Goal: Task Accomplishment & Management: Manage account settings

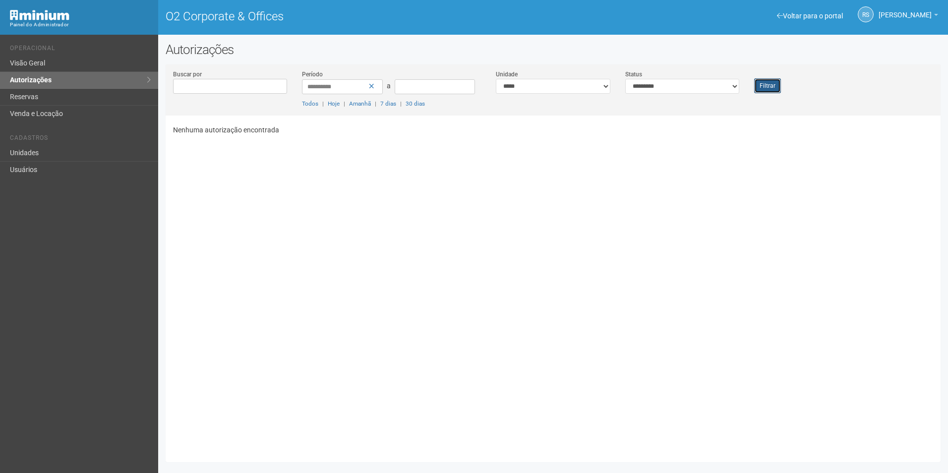
click at [764, 89] on button "Filtrar" at bounding box center [767, 85] width 27 height 15
click at [761, 84] on button "Filtrar" at bounding box center [767, 85] width 27 height 15
click at [771, 91] on button "Filtrar" at bounding box center [767, 85] width 27 height 15
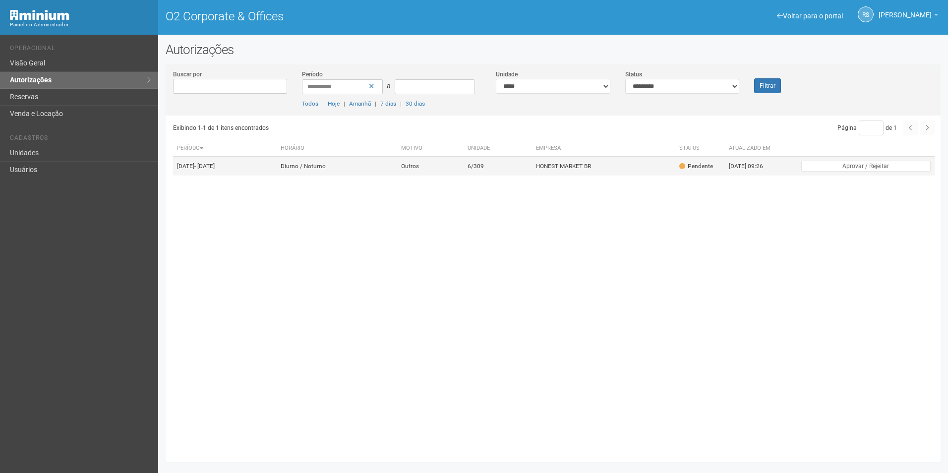
click at [505, 167] on td "6/309" at bounding box center [497, 166] width 69 height 19
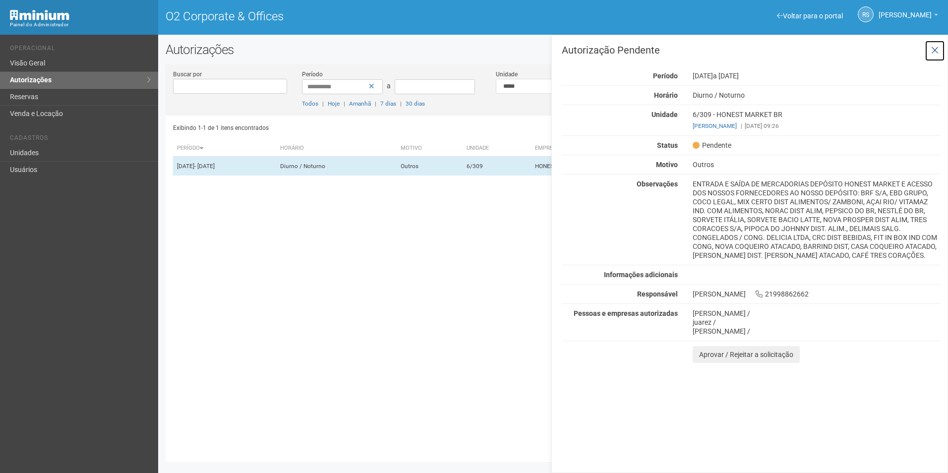
click at [932, 49] on icon at bounding box center [934, 51] width 7 height 10
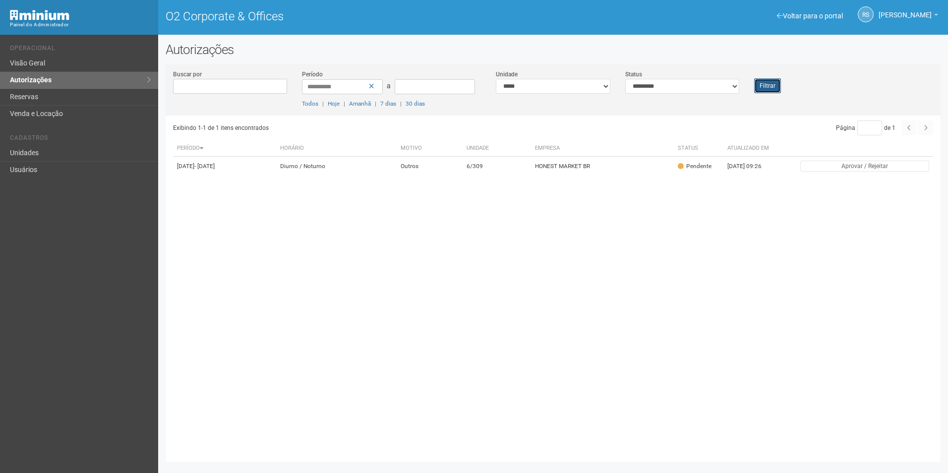
click at [760, 87] on button "Filtrar" at bounding box center [767, 85] width 27 height 15
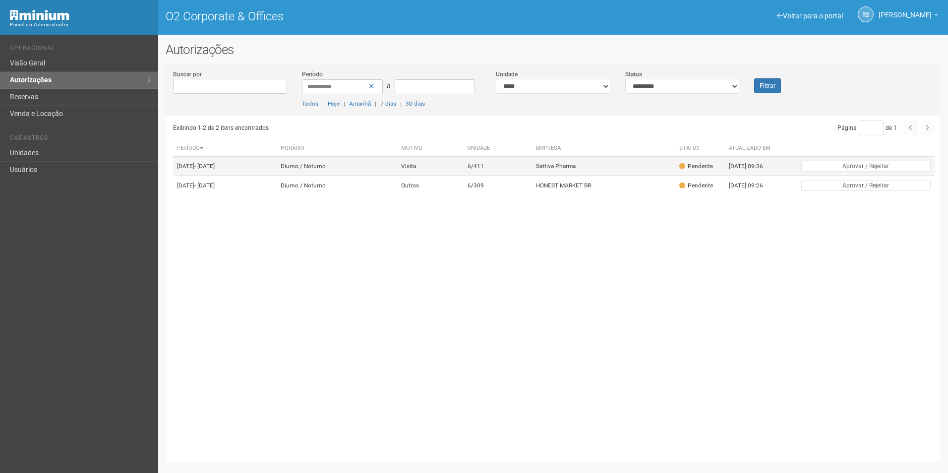
click at [591, 176] on td "Sattiva Pharma" at bounding box center [603, 166] width 143 height 19
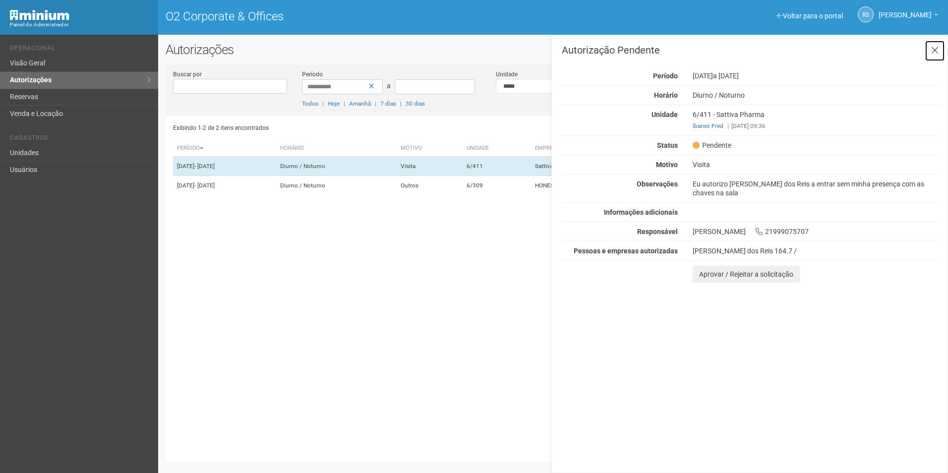
click at [930, 50] on button at bounding box center [934, 50] width 20 height 21
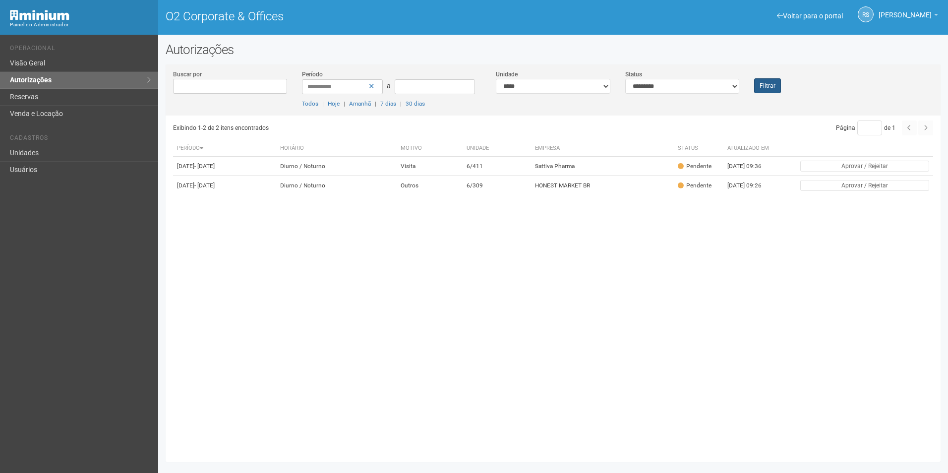
drag, startPoint x: 773, startPoint y: 76, endPoint x: 771, endPoint y: 87, distance: 11.1
click at [772, 77] on div "Filtrar" at bounding box center [778, 81] width 64 height 24
click at [771, 87] on button "Filtrar" at bounding box center [767, 85] width 27 height 15
click at [635, 176] on td "Sattiva Pharma" at bounding box center [603, 166] width 143 height 19
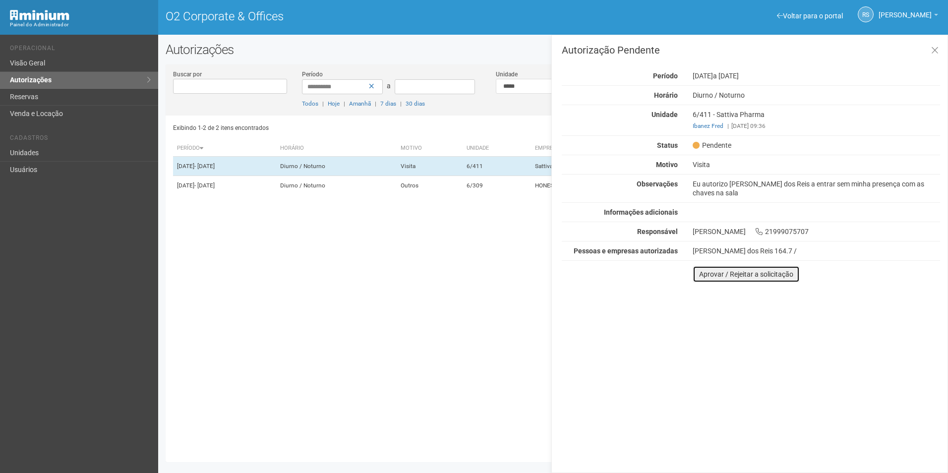
click at [713, 276] on button "Aprovar / Rejeitar a solicitação" at bounding box center [745, 274] width 107 height 17
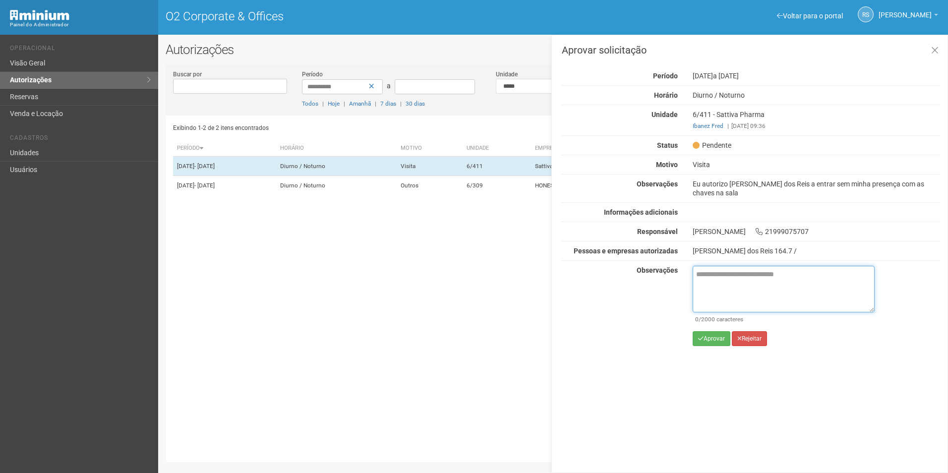
click at [759, 288] on textarea at bounding box center [783, 289] width 182 height 47
paste textarea "**********"
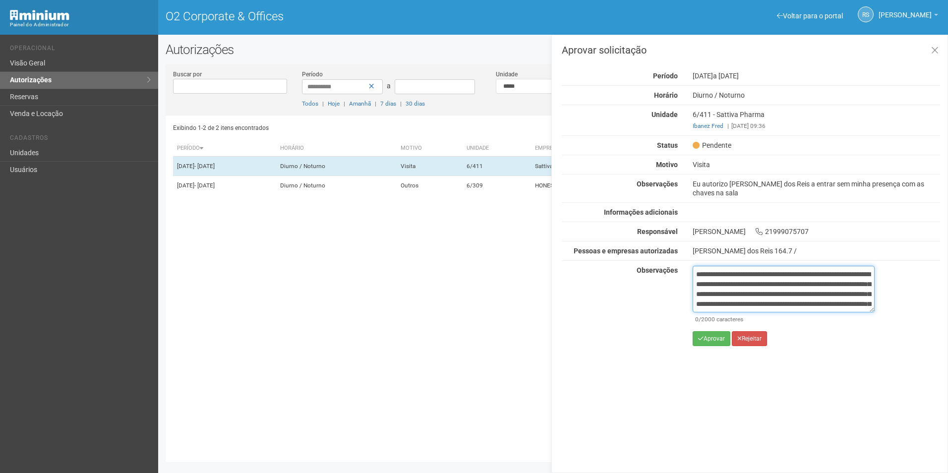
scroll to position [65, 0]
type textarea "**********"
click at [717, 340] on button "Aprovar" at bounding box center [711, 338] width 38 height 15
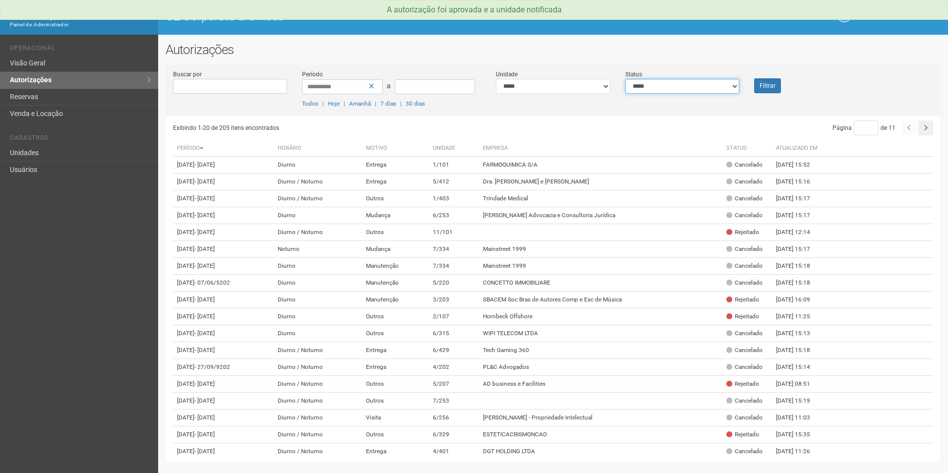
click at [714, 90] on select "**********" at bounding box center [682, 86] width 114 height 15
select select "*"
click at [625, 79] on select "**********" at bounding box center [682, 86] width 114 height 15
click at [772, 93] on div "**********" at bounding box center [553, 92] width 775 height 46
click at [772, 85] on button "Filtrar" at bounding box center [767, 85] width 27 height 15
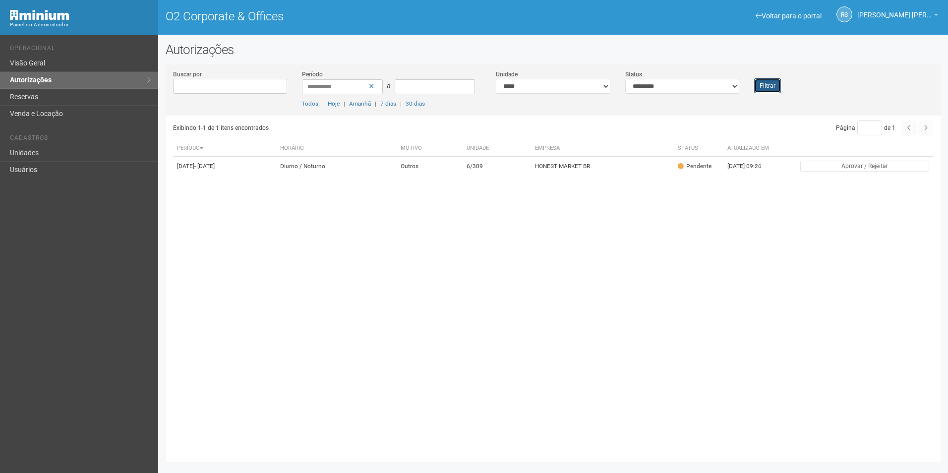
click at [770, 87] on button "Filtrar" at bounding box center [767, 85] width 27 height 15
click at [766, 84] on button "Filtrar" at bounding box center [767, 85] width 27 height 15
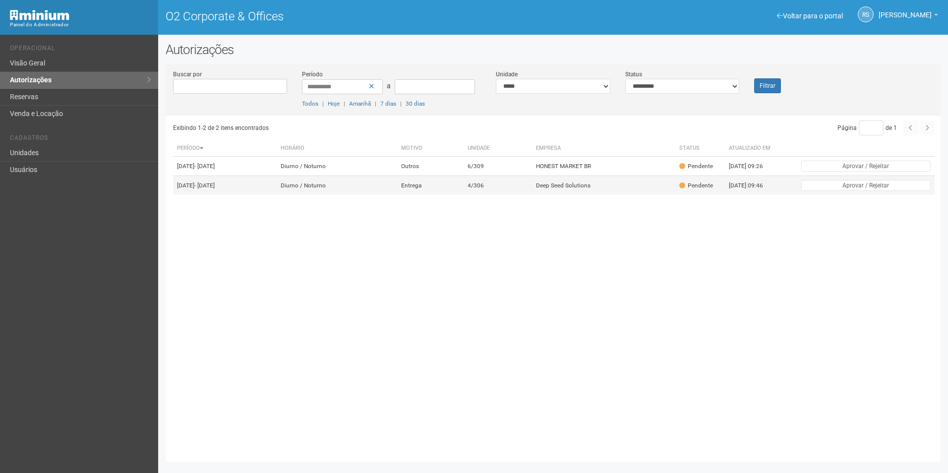
click at [565, 195] on td "Deep Seed Solutions" at bounding box center [603, 185] width 143 height 19
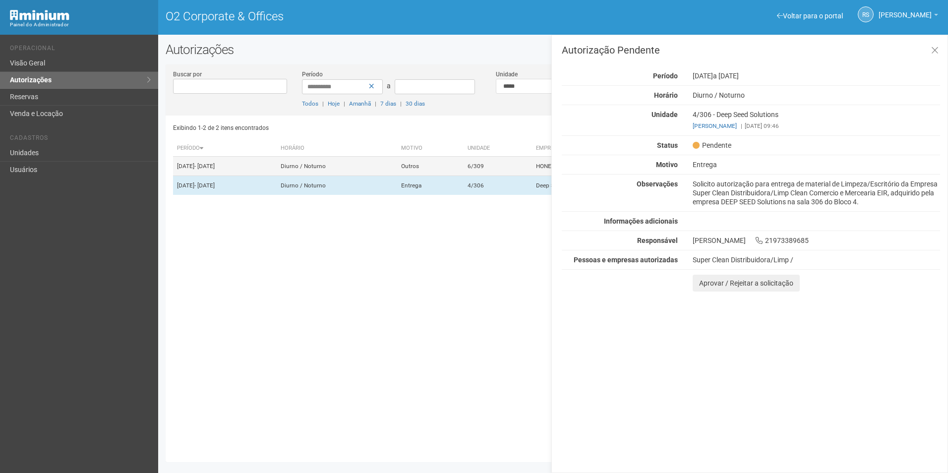
click at [509, 172] on td "6/309" at bounding box center [497, 166] width 69 height 19
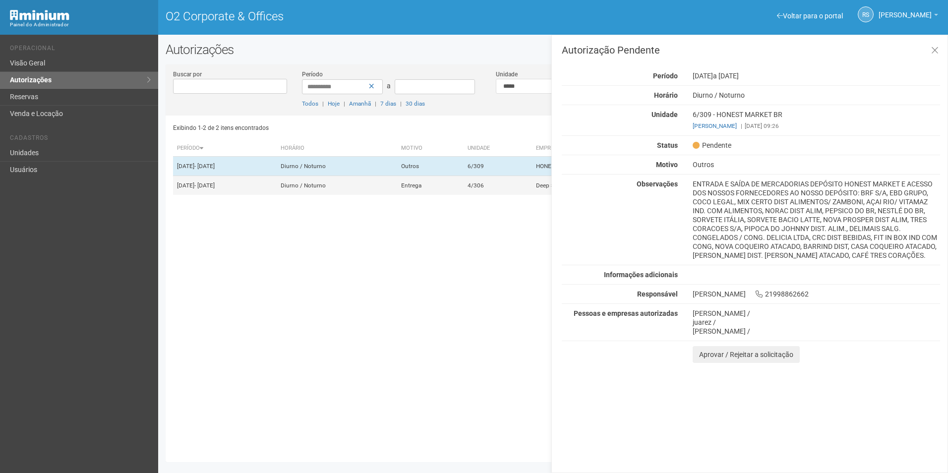
click at [463, 188] on td "Entrega" at bounding box center [430, 185] width 66 height 19
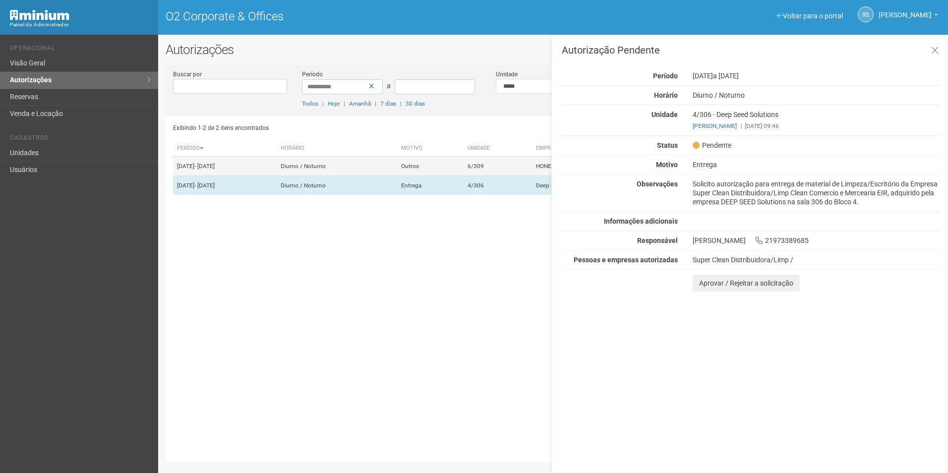
click at [463, 176] on td "Outros" at bounding box center [430, 166] width 66 height 19
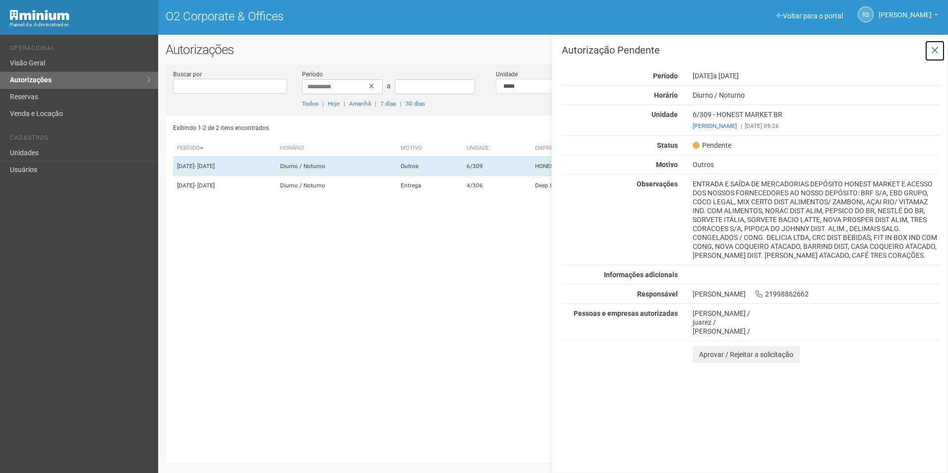
click at [940, 46] on button at bounding box center [934, 50] width 20 height 21
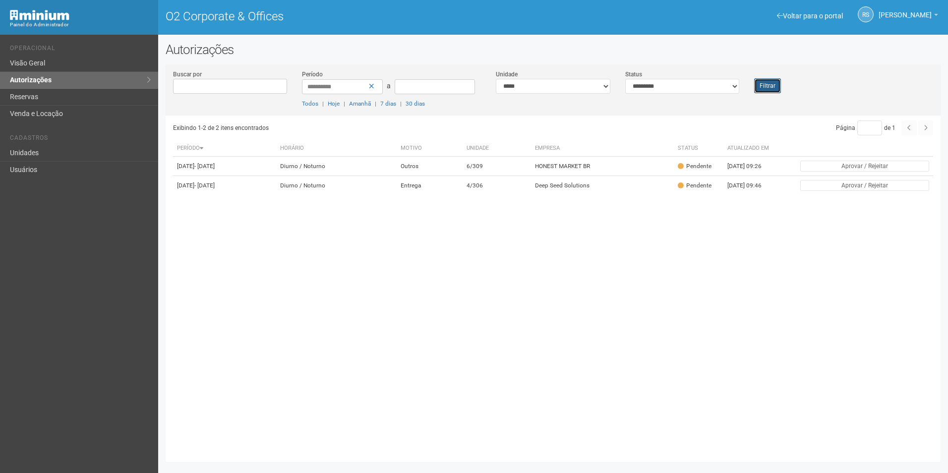
click at [771, 86] on button "Filtrar" at bounding box center [767, 85] width 27 height 15
click at [768, 93] on button "Filtrar" at bounding box center [767, 85] width 27 height 15
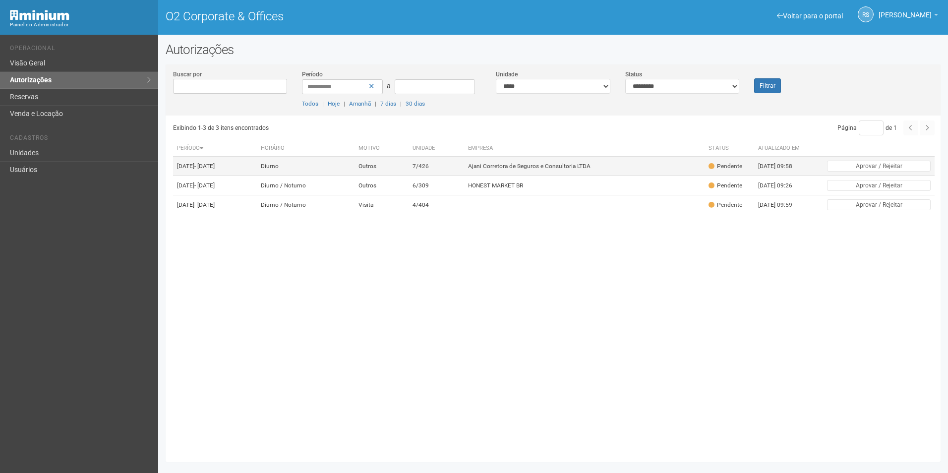
click at [542, 166] on td "Ajani Corretora de Seguros e Consultoria LTDA" at bounding box center [584, 166] width 240 height 19
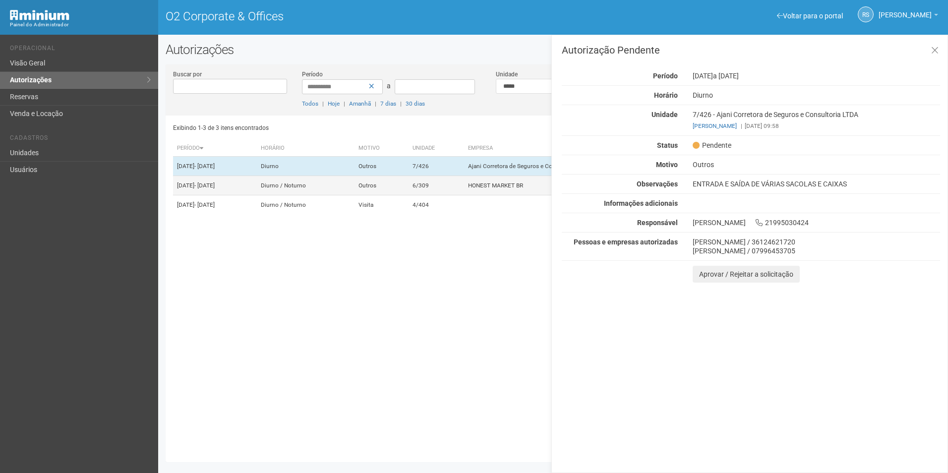
click at [464, 195] on td "6/309" at bounding box center [436, 185] width 56 height 19
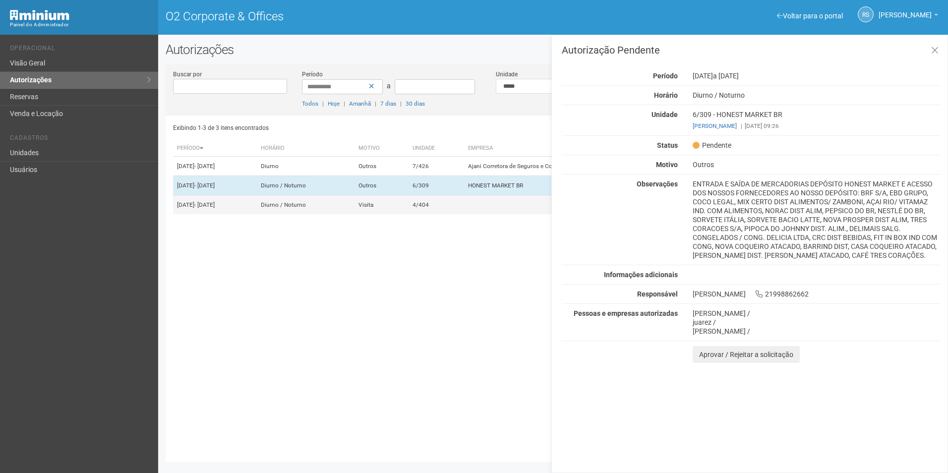
click at [464, 215] on td "4/404" at bounding box center [436, 204] width 56 height 19
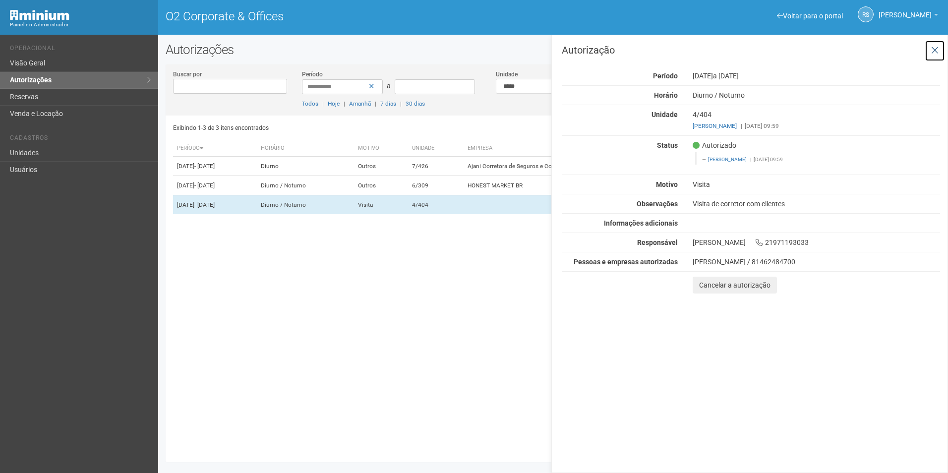
click at [935, 57] on button at bounding box center [934, 50] width 20 height 21
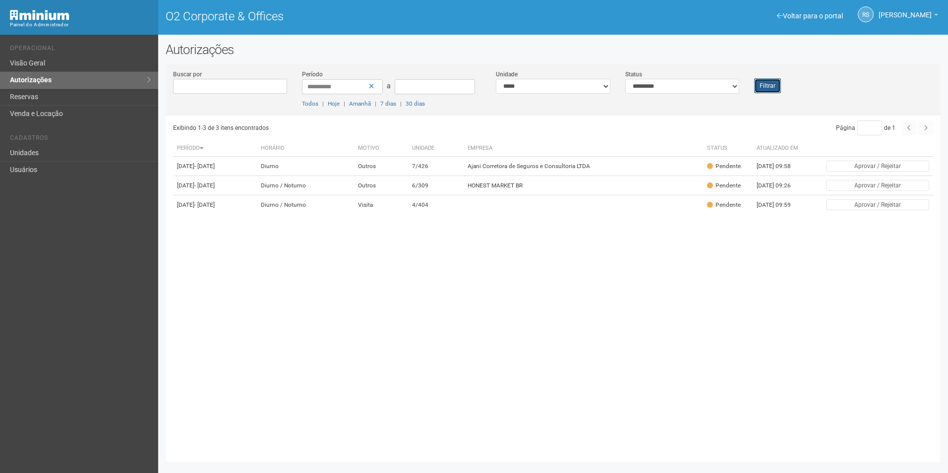
click at [775, 93] on button "Filtrar" at bounding box center [767, 85] width 27 height 15
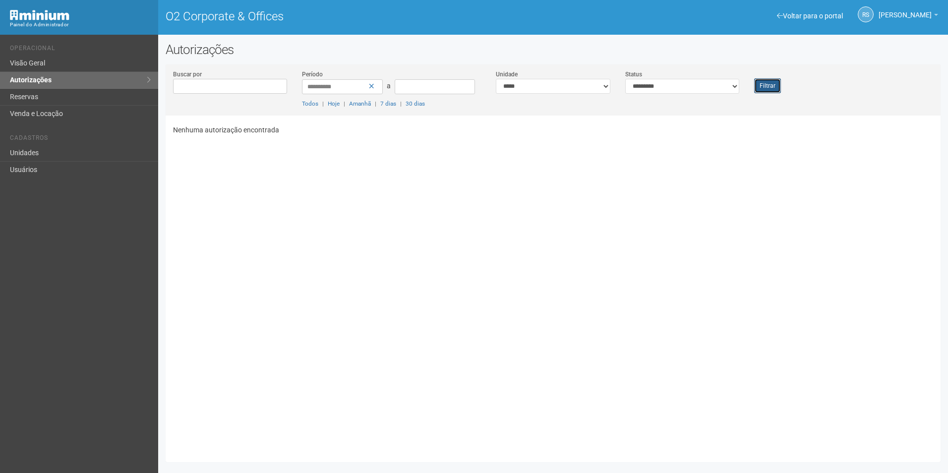
click at [770, 82] on button "Filtrar" at bounding box center [767, 85] width 27 height 15
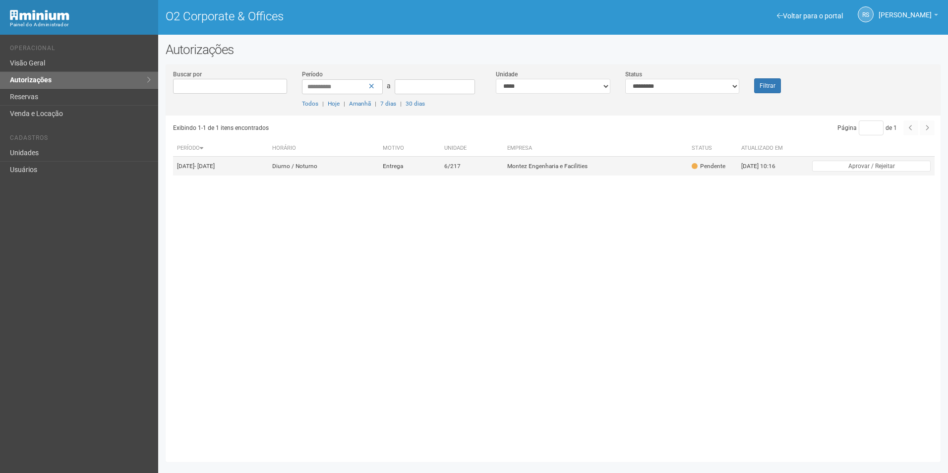
click at [545, 175] on td "Montez Engenharia e Facilities" at bounding box center [595, 166] width 184 height 19
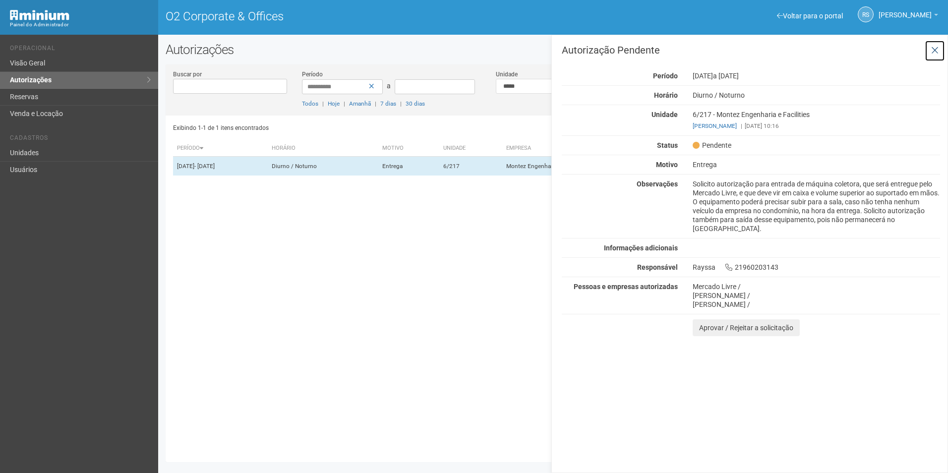
click at [931, 49] on icon at bounding box center [934, 51] width 7 height 10
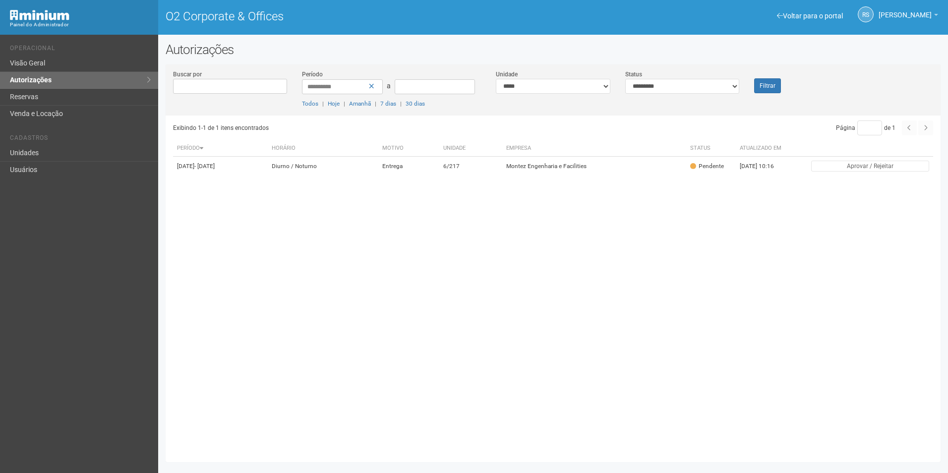
click at [776, 78] on div "Filtrar" at bounding box center [778, 81] width 64 height 24
click at [773, 84] on button "Filtrar" at bounding box center [767, 85] width 27 height 15
click at [761, 83] on button "Filtrar" at bounding box center [767, 85] width 27 height 15
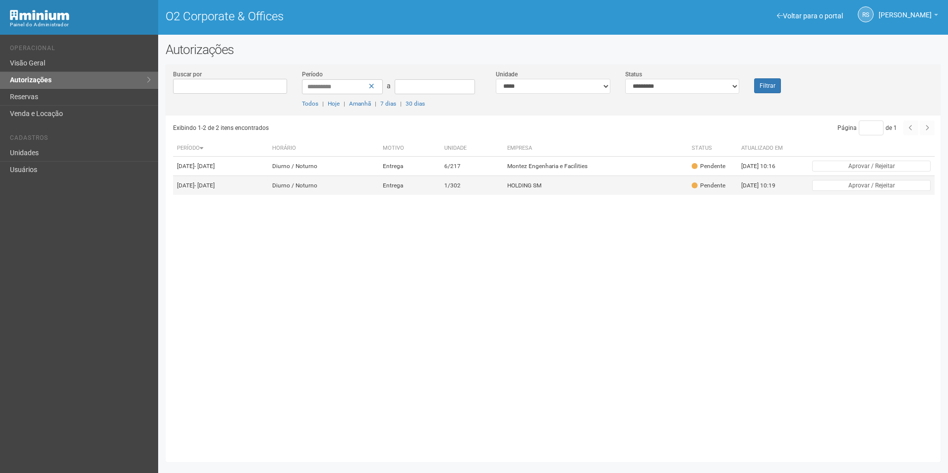
click at [584, 186] on td "HOLDING SM" at bounding box center [595, 185] width 184 height 19
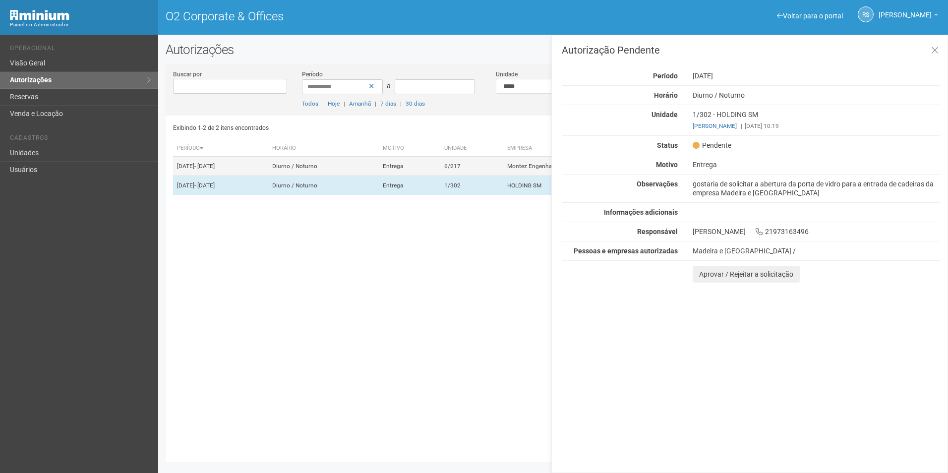
click at [496, 170] on td "6/217" at bounding box center [471, 166] width 63 height 19
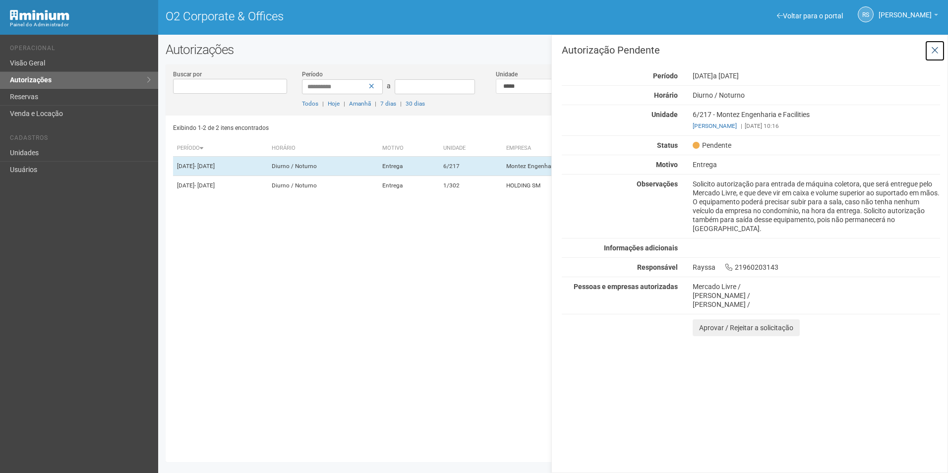
click at [935, 51] on icon at bounding box center [934, 51] width 7 height 10
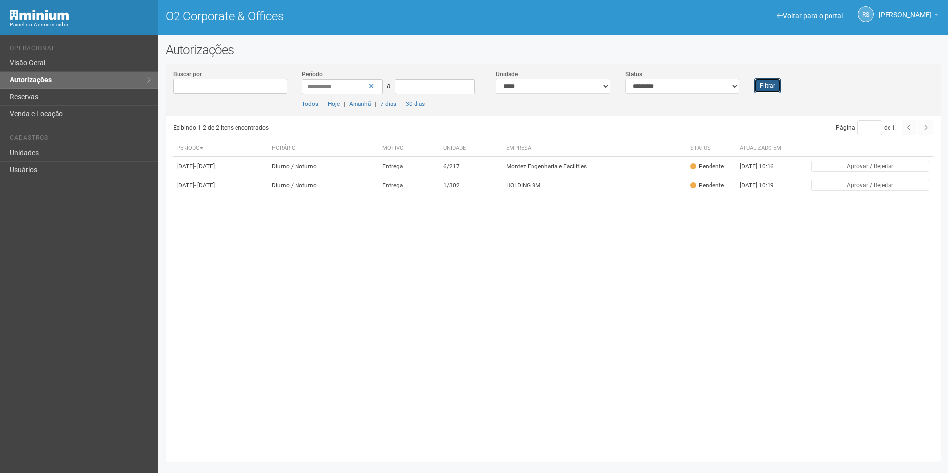
click at [757, 81] on button "Filtrar" at bounding box center [767, 85] width 27 height 15
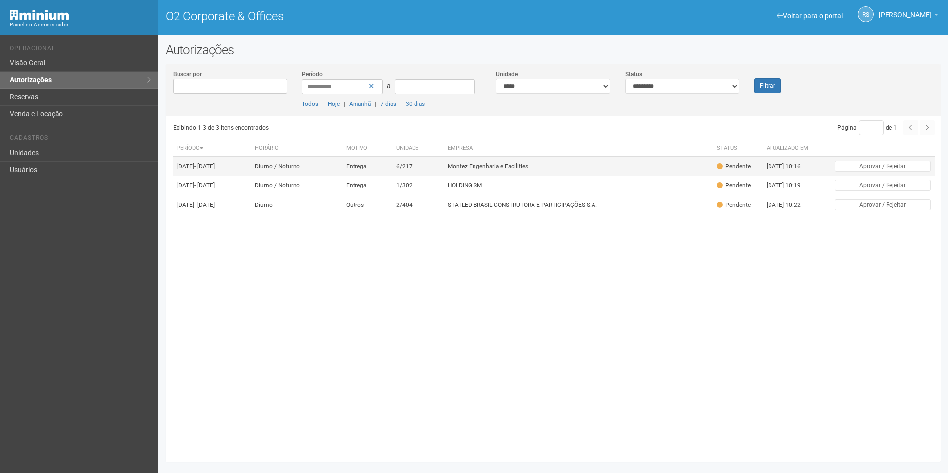
click at [517, 172] on td "Montez Engenharia e Facilities" at bounding box center [578, 166] width 269 height 19
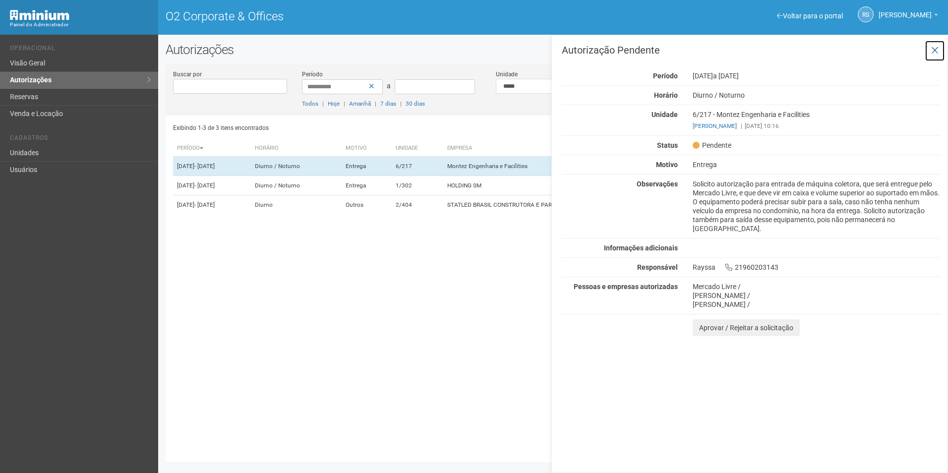
click at [933, 44] on button at bounding box center [934, 50] width 20 height 21
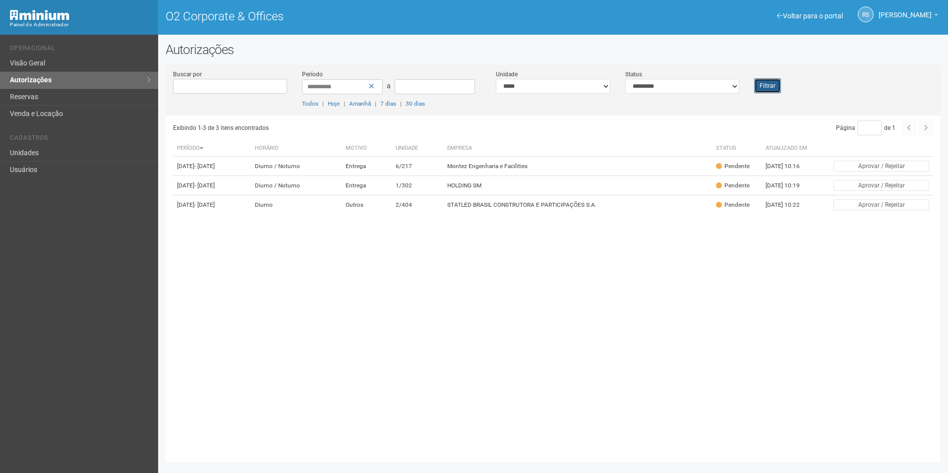
click at [761, 91] on button "Filtrar" at bounding box center [767, 85] width 27 height 15
click at [524, 215] on td "STATLED BRASIL CONSTRUTORA E PARTICIPAÇÕES S.A." at bounding box center [578, 204] width 269 height 19
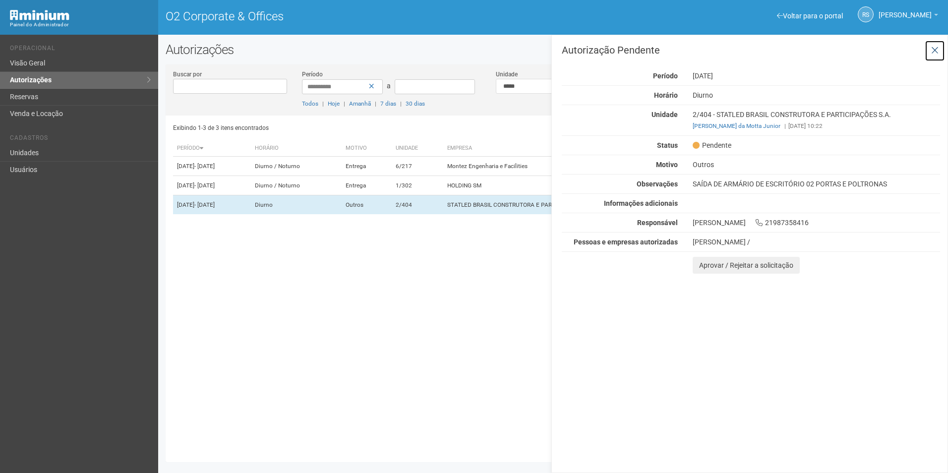
click at [938, 48] on button at bounding box center [934, 50] width 20 height 21
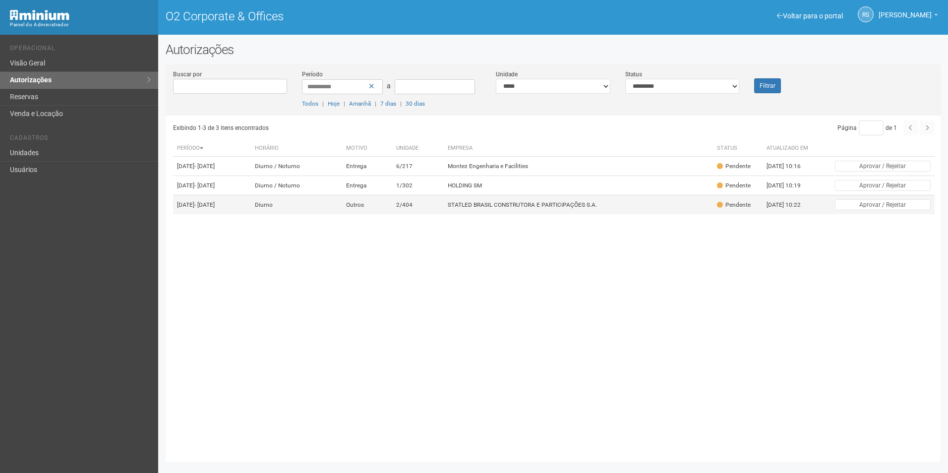
click at [508, 215] on td "STATLED BRASIL CONSTRUTORA E PARTICIPAÇÕES S.A." at bounding box center [578, 204] width 269 height 19
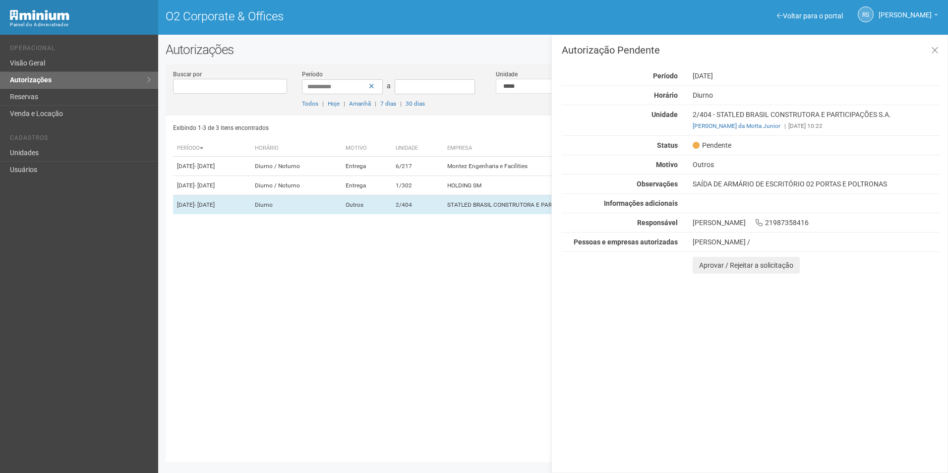
click at [931, 333] on div "Autorização Pendente Período 15/09/2025 Horário Diurno Unidade 2/404 - STATLED …" at bounding box center [749, 254] width 397 height 438
click at [712, 267] on button "Aprovar / Rejeitar a solicitação" at bounding box center [745, 265] width 107 height 17
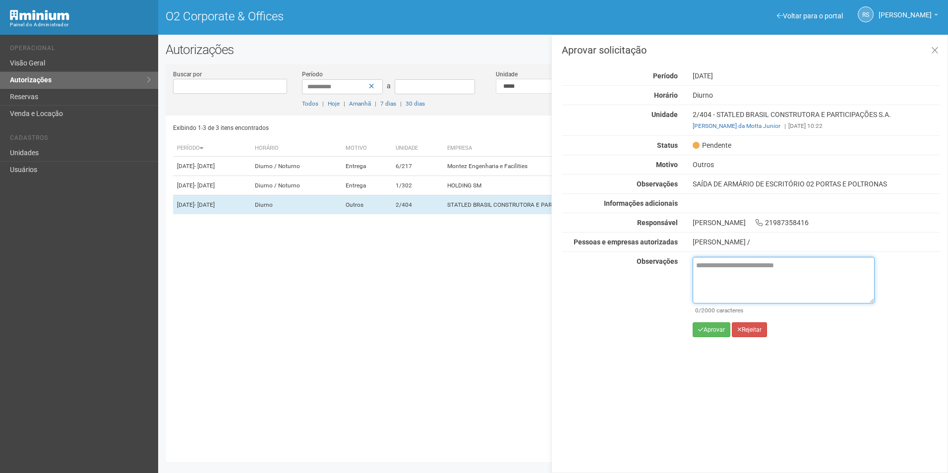
click at [719, 276] on textarea at bounding box center [783, 280] width 182 height 47
paste textarea "**********"
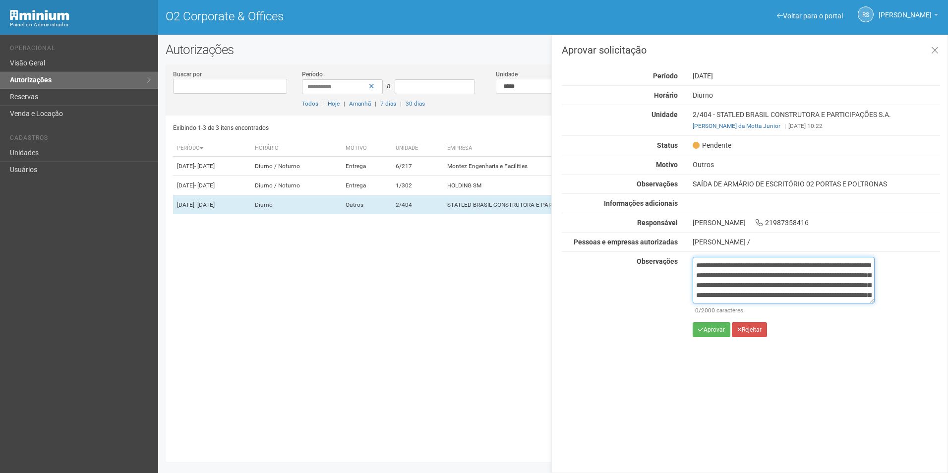
scroll to position [65, 0]
type textarea "**********"
click at [716, 328] on button "Aprovar" at bounding box center [711, 329] width 38 height 15
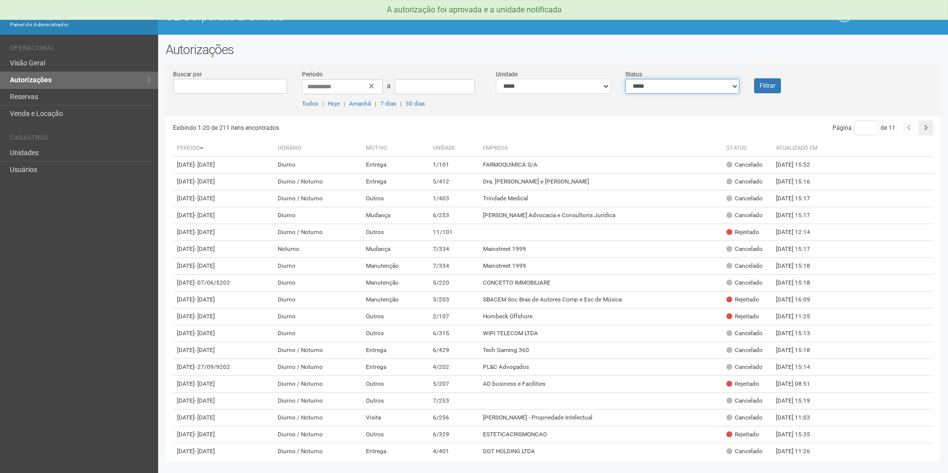
click at [731, 84] on select "**********" at bounding box center [682, 86] width 114 height 15
select select "*"
click at [625, 79] on select "**********" at bounding box center [682, 86] width 114 height 15
click at [769, 82] on button "Filtrar" at bounding box center [767, 85] width 27 height 15
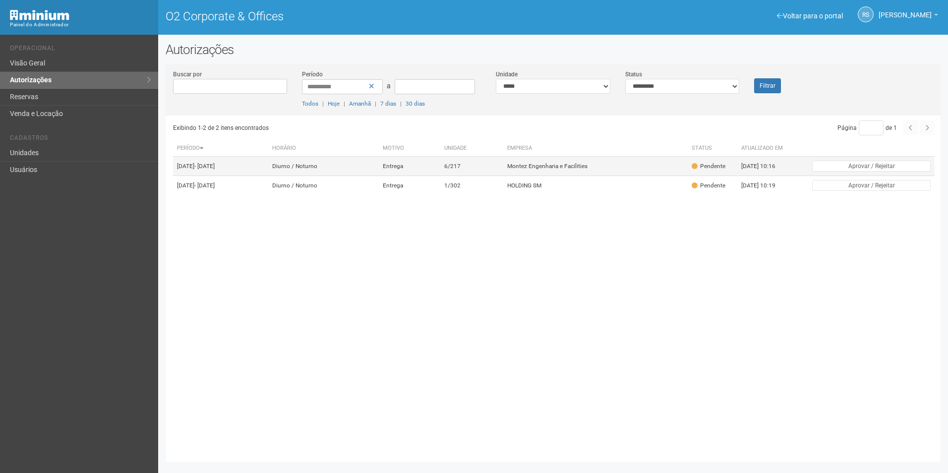
click at [620, 165] on td "Montez Engenharia e Facilities" at bounding box center [595, 166] width 184 height 19
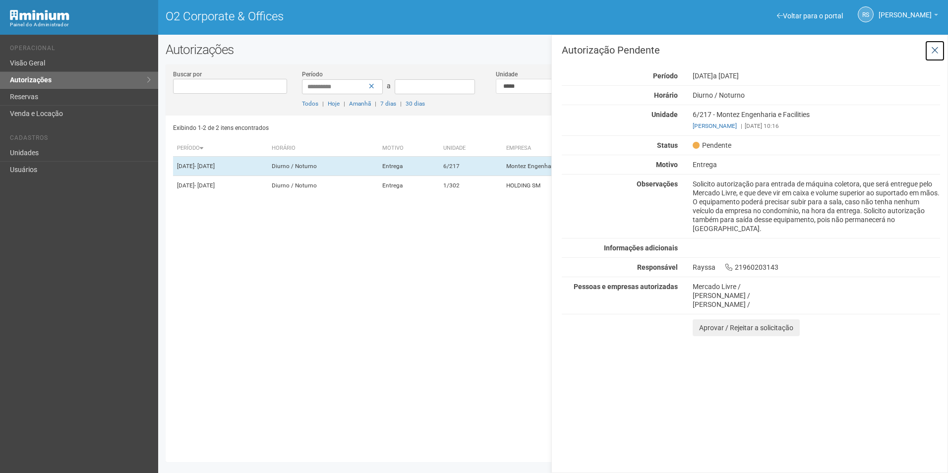
click at [928, 52] on button at bounding box center [934, 50] width 20 height 21
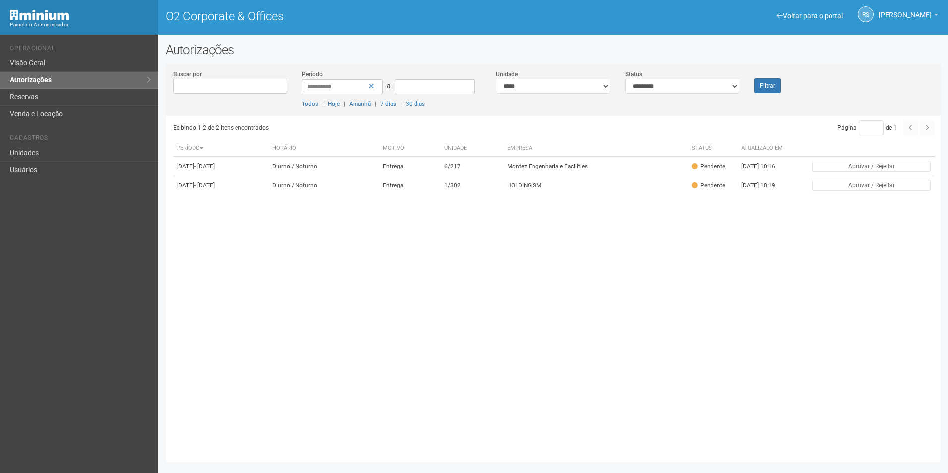
click at [794, 325] on div "Exibindo 1-2 de 2 itens encontrados Página * de 1 Período [GEOGRAPHIC_DATA] Mot…" at bounding box center [556, 284] width 767 height 339
